Goal: Task Accomplishment & Management: Complete application form

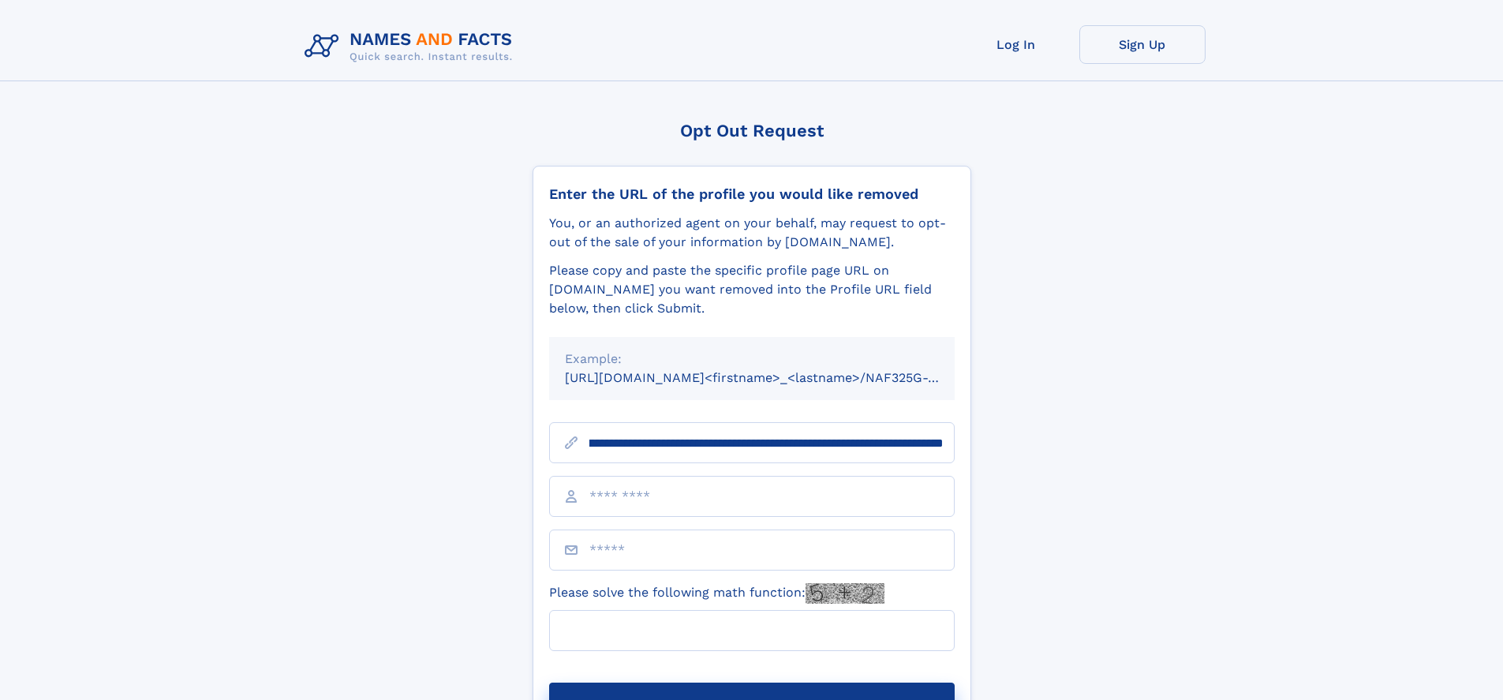
scroll to position [0, 183]
type input "**********"
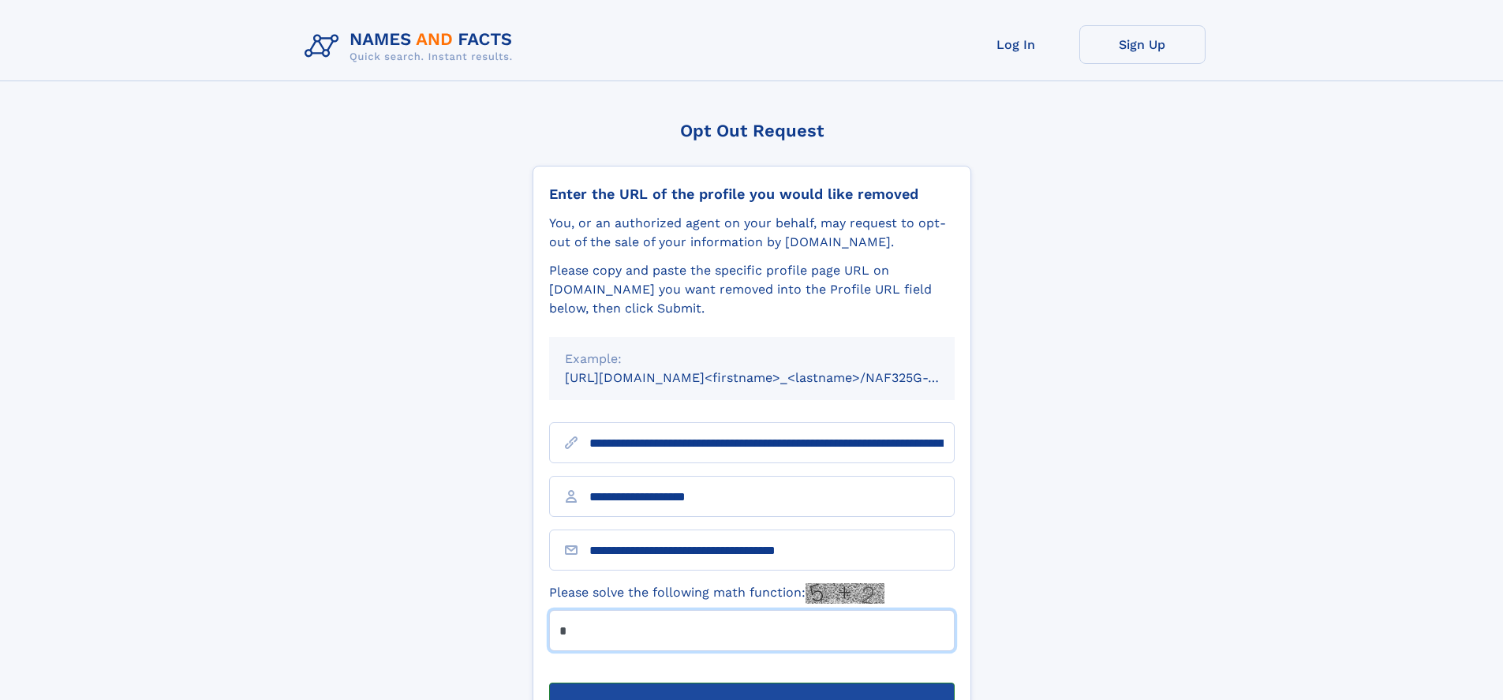
type input "*"
click at [751, 682] on button "Submit Opt Out Request" at bounding box center [751, 707] width 405 height 50
